Goal: Go to known website: Access a specific website the user already knows

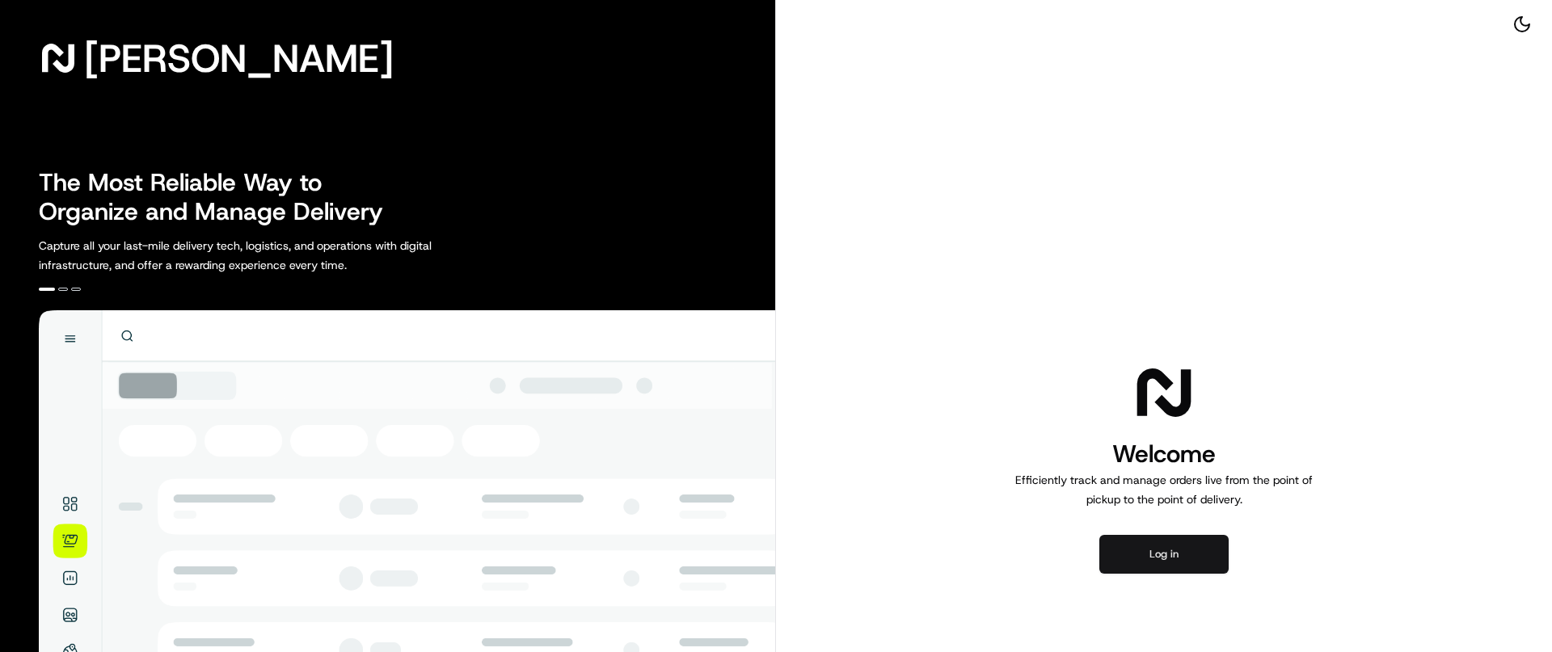
click at [1194, 550] on button "Log in" at bounding box center [1163, 554] width 129 height 39
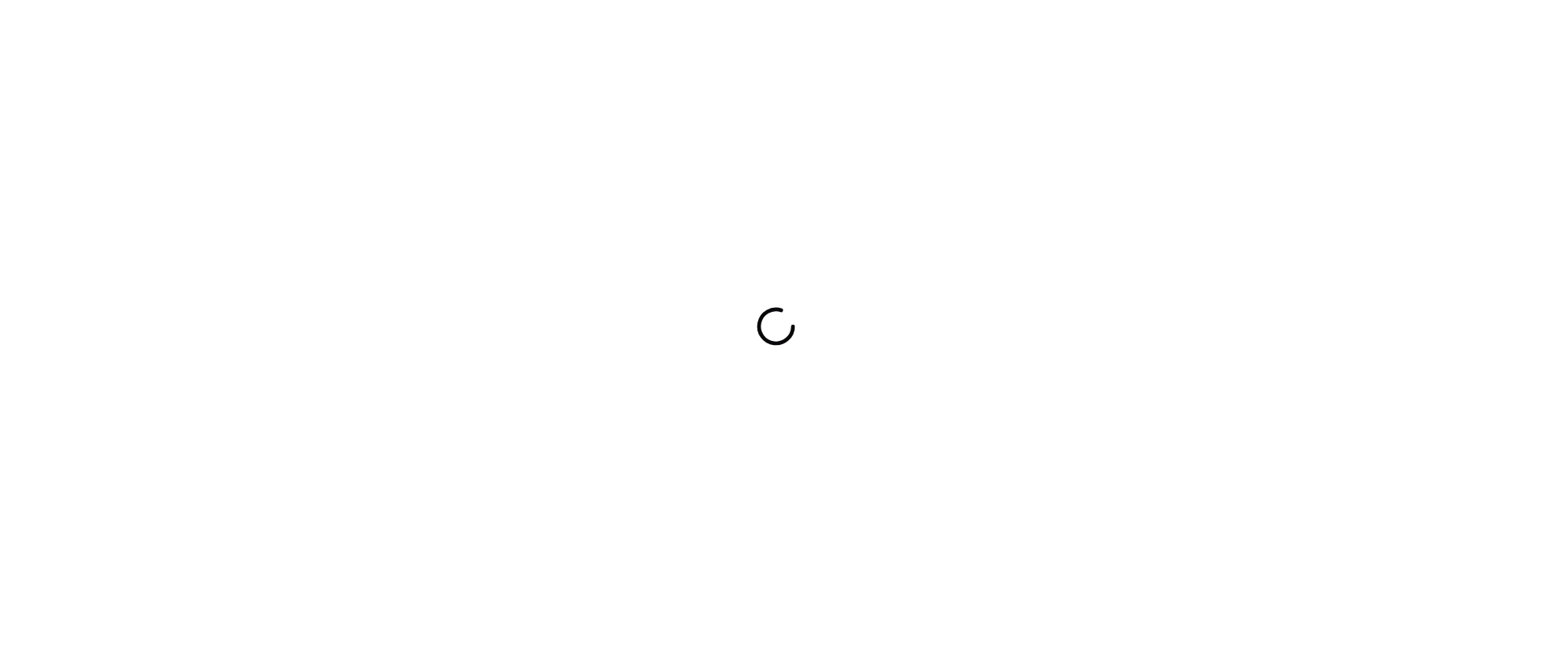
click at [773, 485] on div at bounding box center [776, 326] width 1552 height 652
